Goal: Task Accomplishment & Management: Use online tool/utility

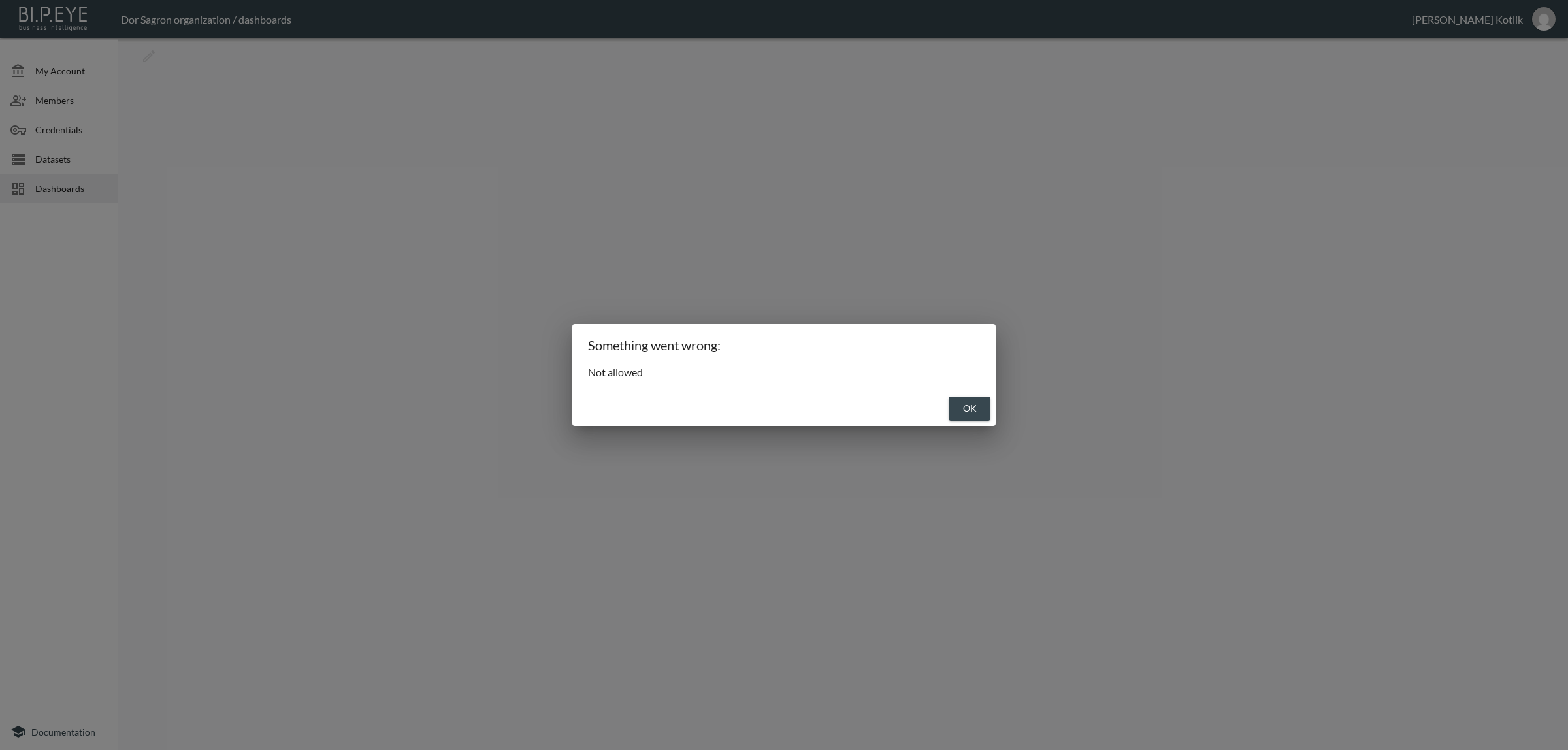
click at [955, 414] on button "OK" at bounding box center [970, 408] width 42 height 24
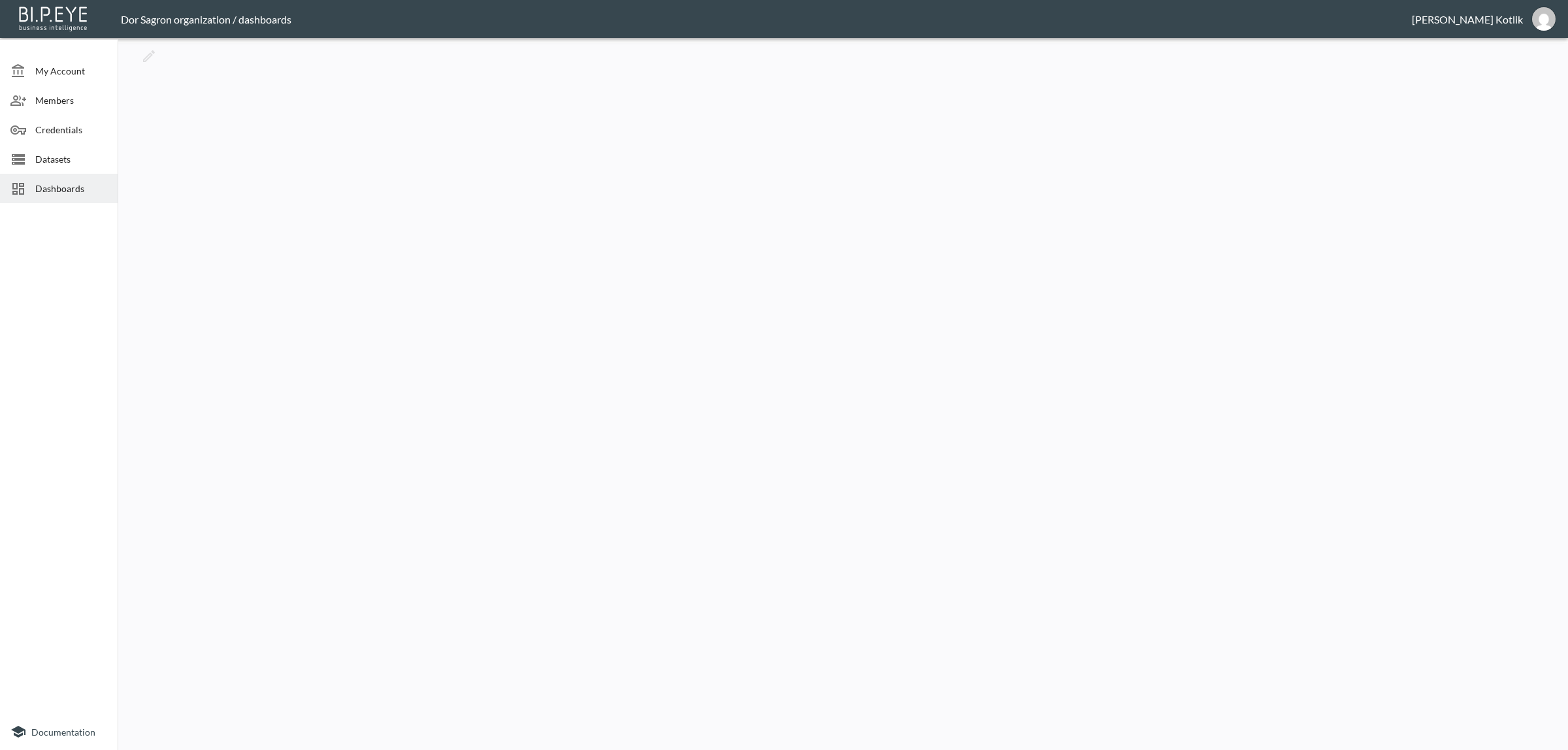
click at [82, 161] on span "Datasets" at bounding box center [71, 159] width 72 height 14
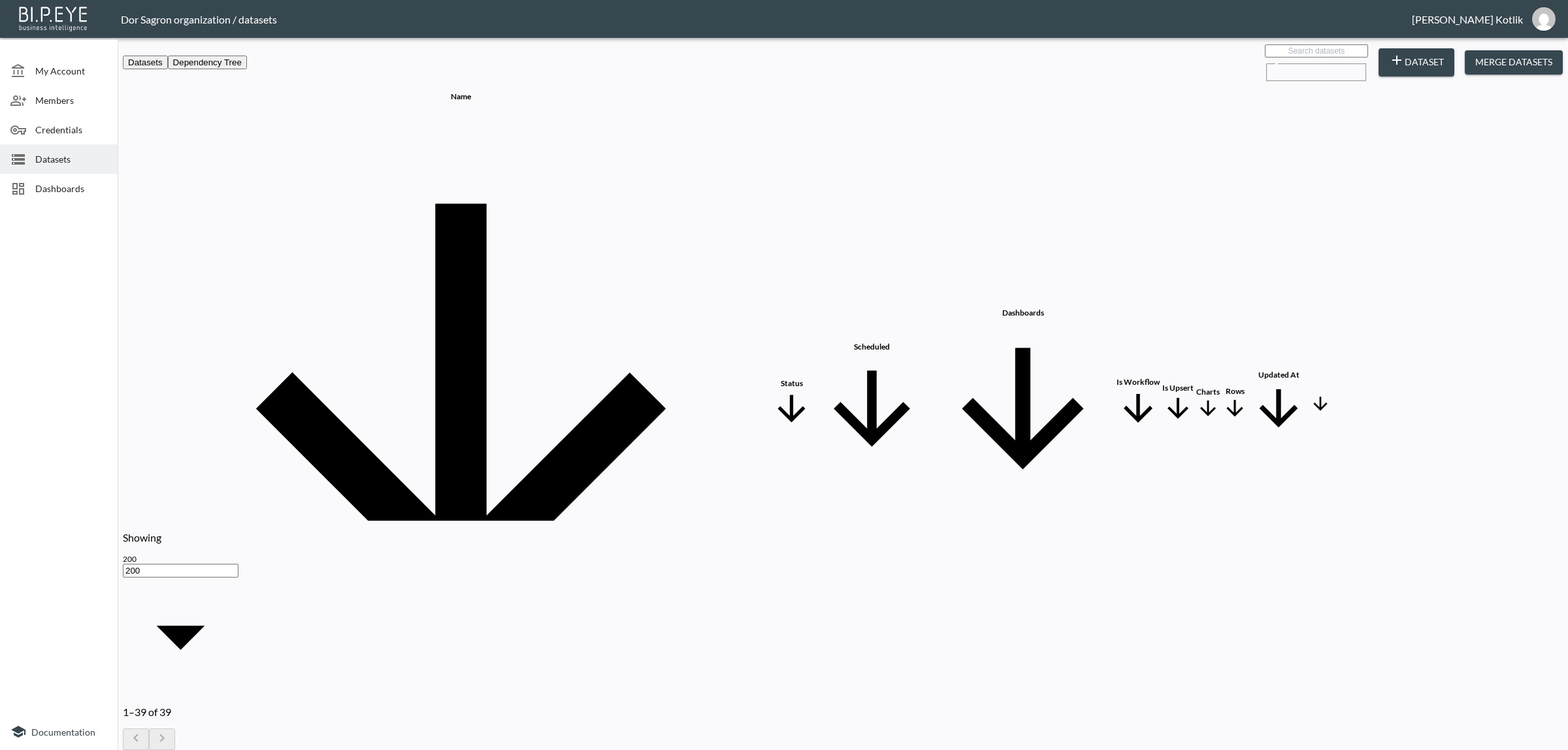
click at [78, 185] on span "Dashboards" at bounding box center [71, 188] width 72 height 14
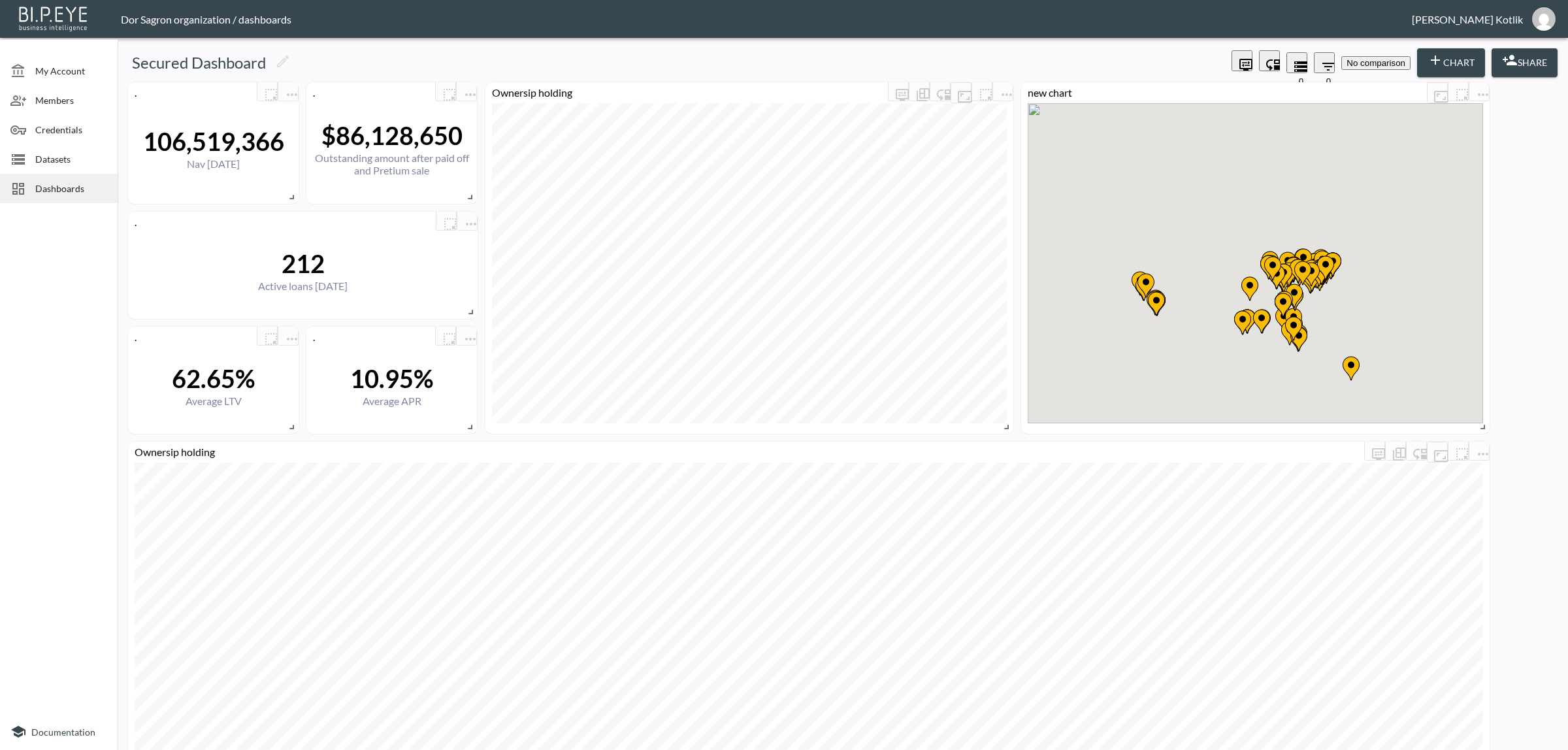
click at [93, 150] on div "Datasets" at bounding box center [58, 159] width 117 height 30
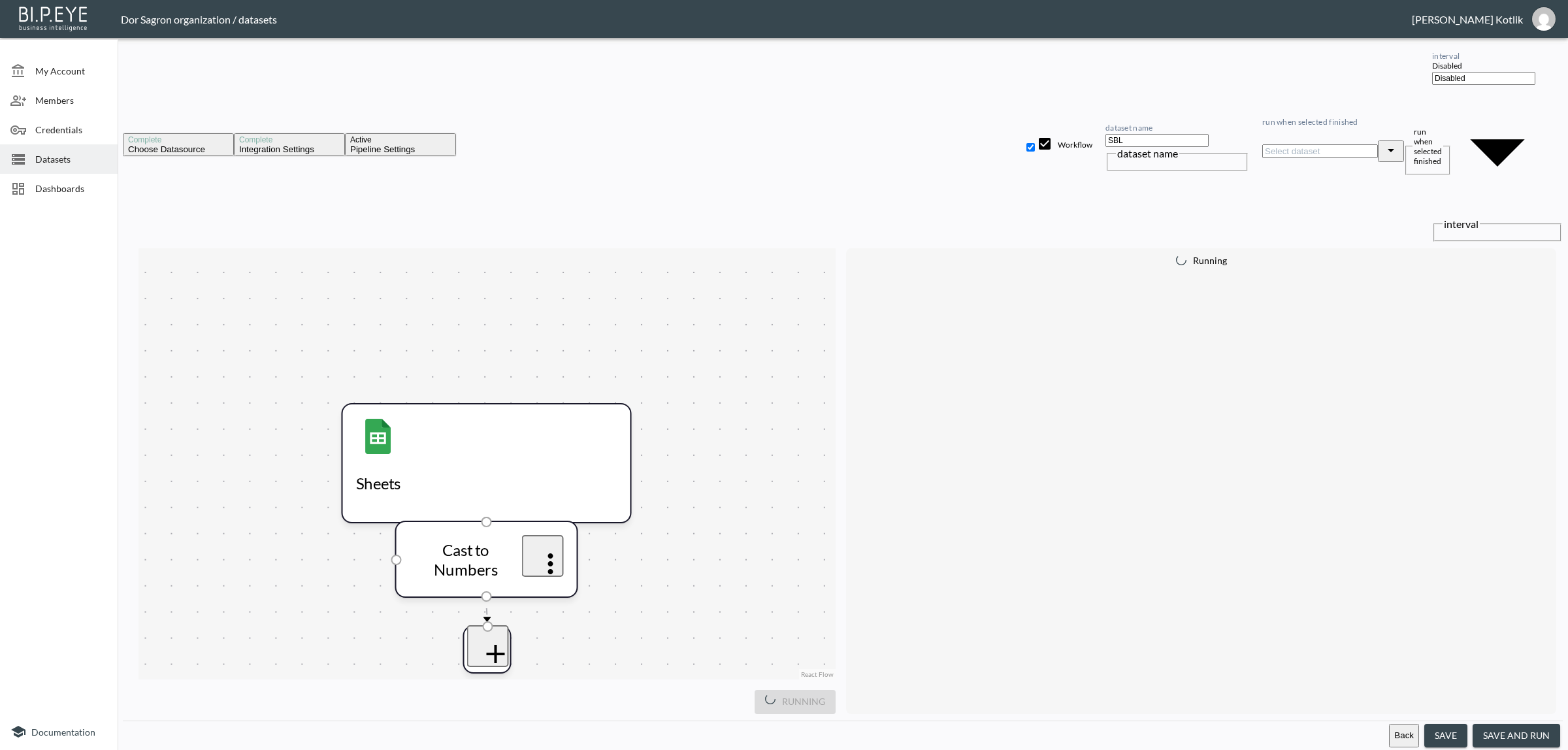
click at [1516, 729] on button "save and run" at bounding box center [1517, 736] width 88 height 24
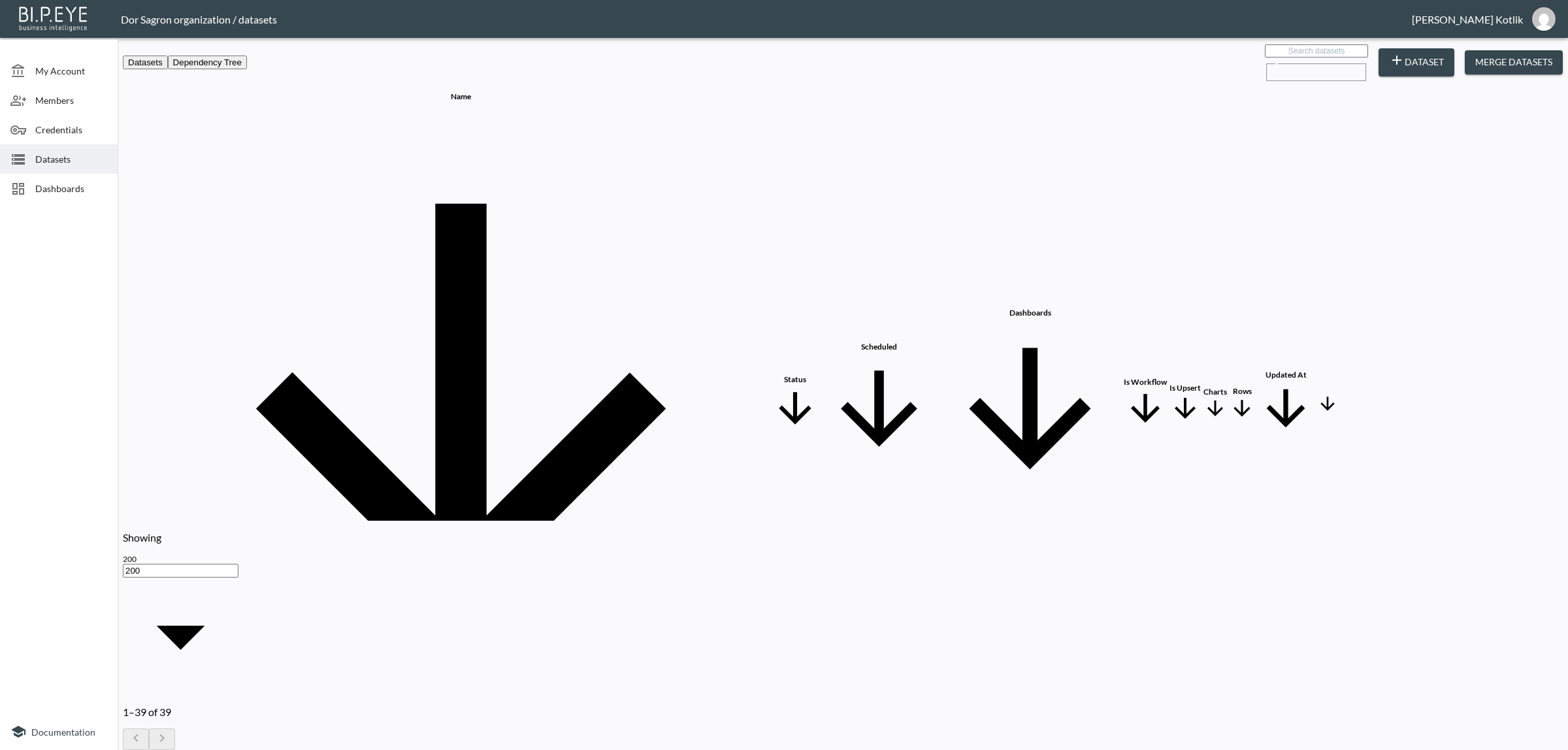
click at [84, 186] on span "Dashboards" at bounding box center [71, 188] width 72 height 14
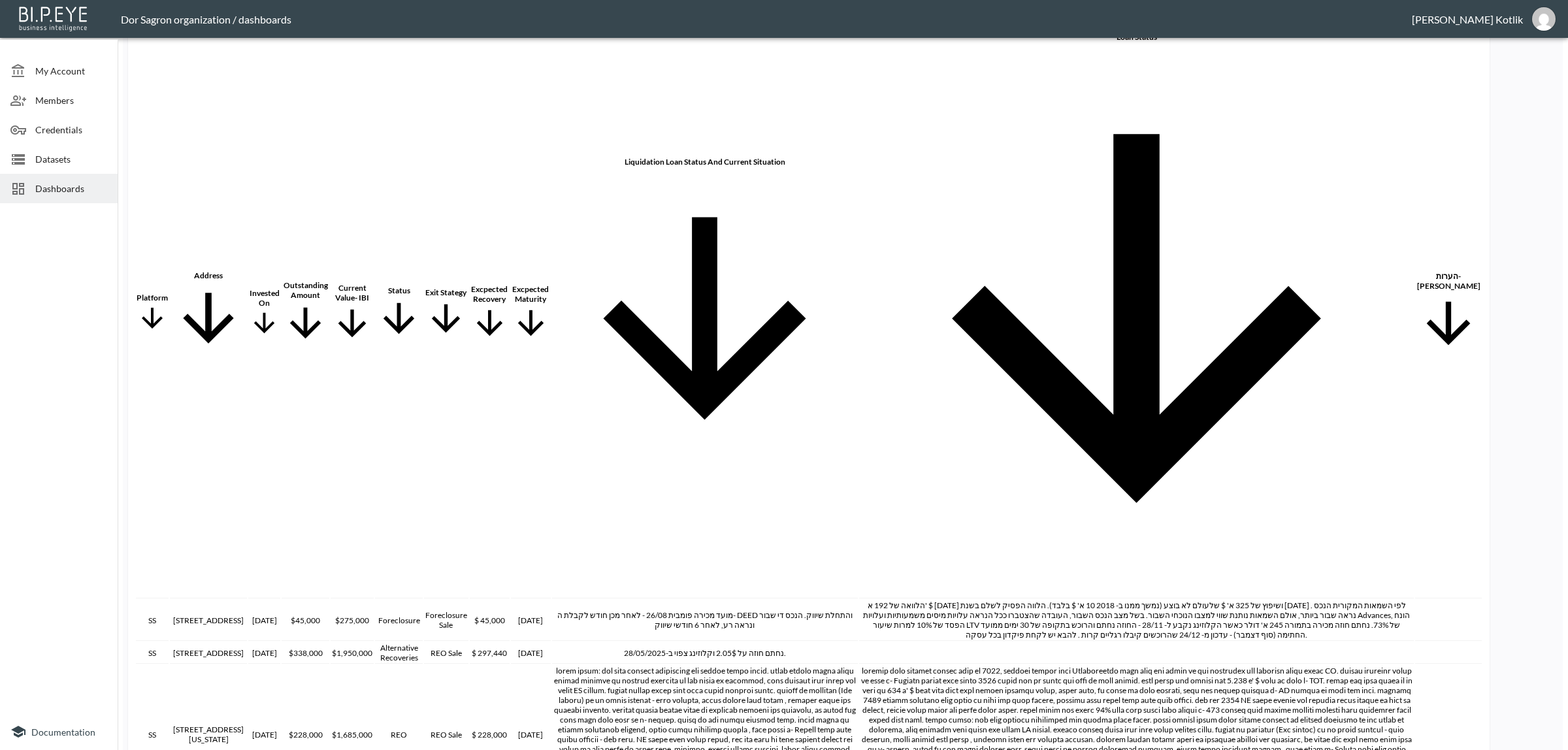
scroll to position [1370, 0]
